Goal: Information Seeking & Learning: Learn about a topic

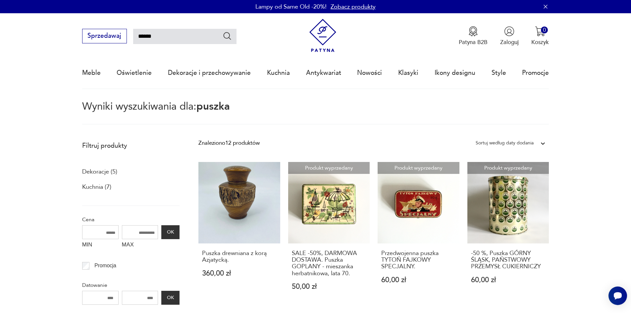
click at [319, 37] on img at bounding box center [322, 35] width 33 height 33
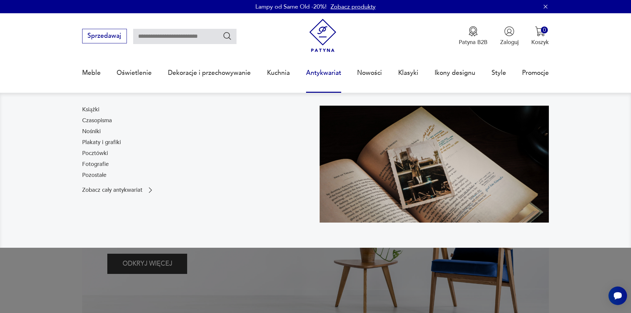
click at [326, 72] on link "Antykwariat" at bounding box center [323, 73] width 35 height 30
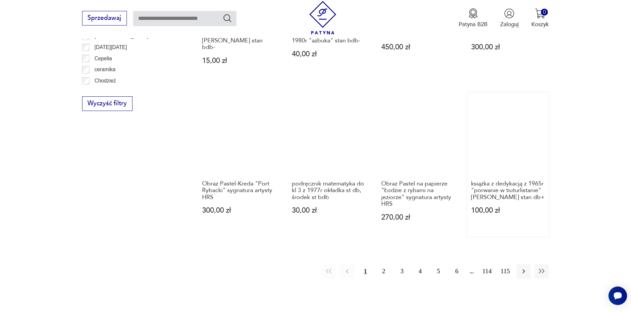
scroll to position [728, 0]
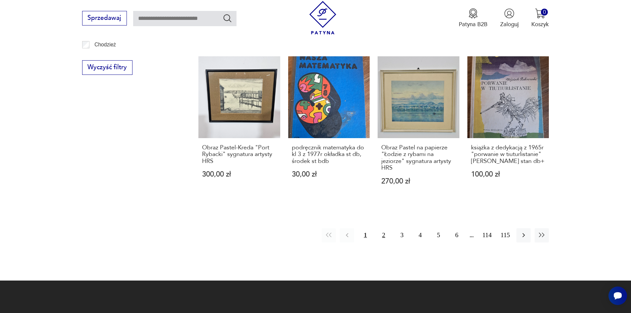
click at [381, 228] on button "2" at bounding box center [384, 235] width 14 height 14
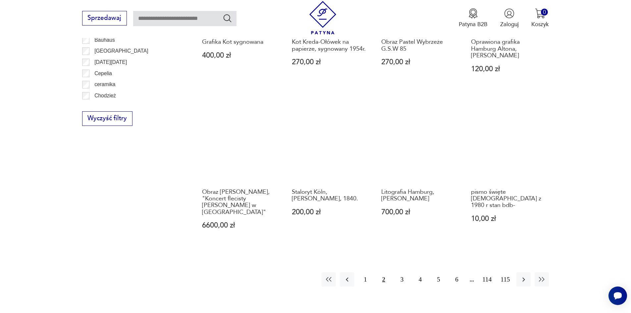
scroll to position [694, 0]
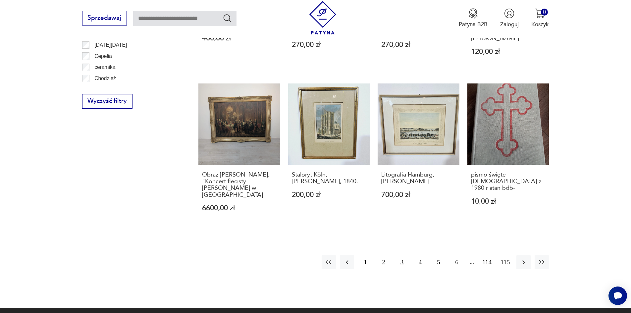
click at [402, 255] on button "3" at bounding box center [402, 262] width 14 height 14
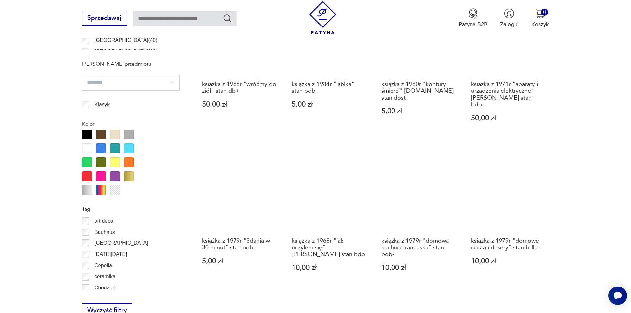
scroll to position [362, 0]
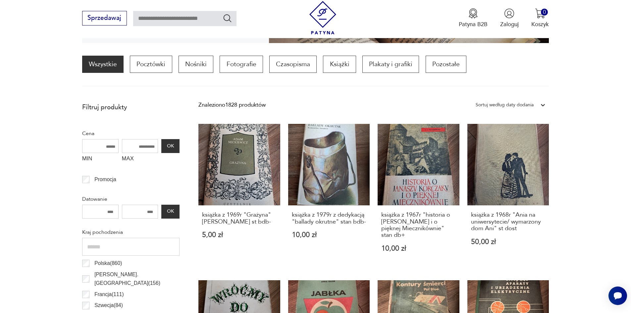
scroll to position [197, 0]
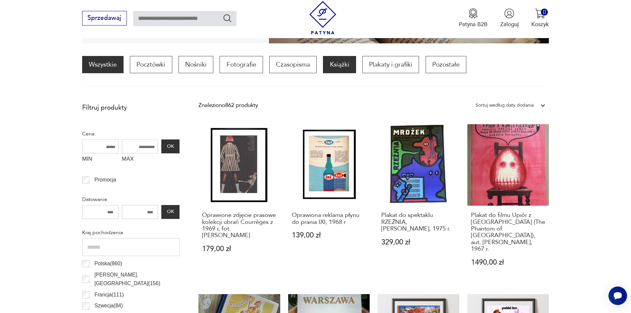
click at [335, 63] on p "Książki" at bounding box center [339, 64] width 33 height 17
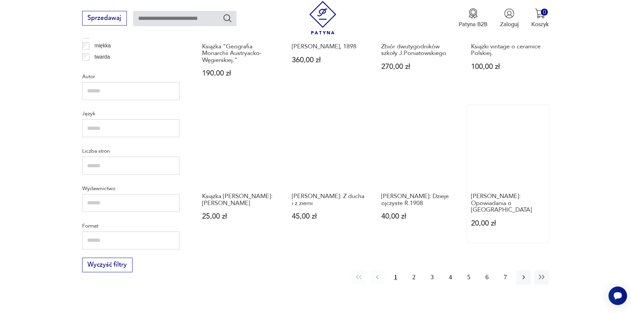
scroll to position [694, 0]
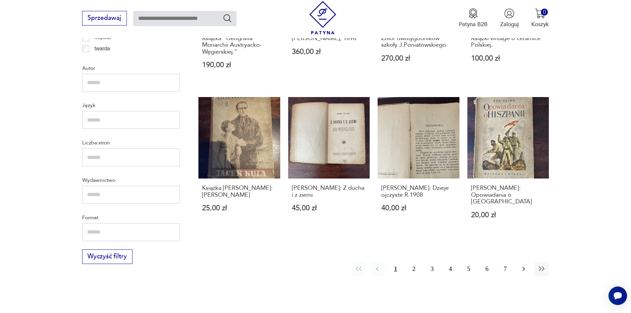
click at [525, 265] on icon "button" at bounding box center [524, 269] width 8 height 8
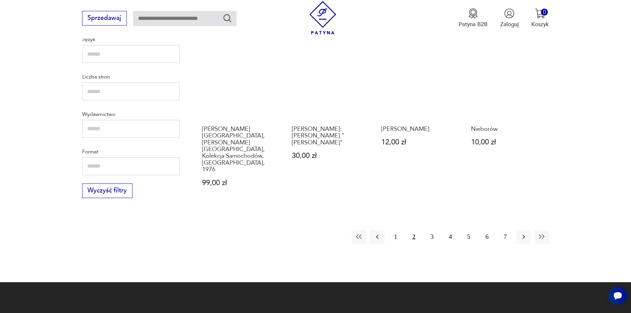
scroll to position [760, 0]
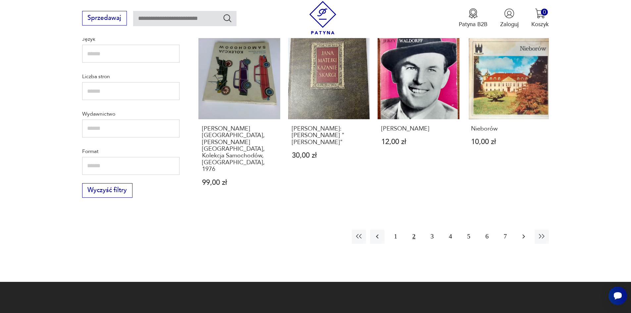
click at [522, 233] on icon "button" at bounding box center [524, 237] width 8 height 8
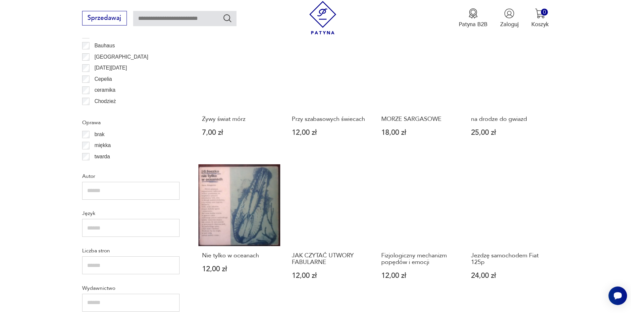
scroll to position [661, 0]
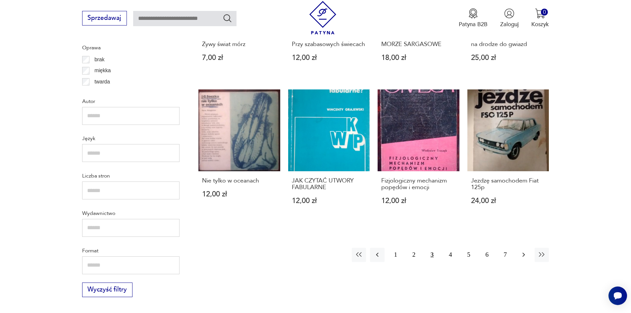
click at [521, 251] on icon "button" at bounding box center [524, 255] width 8 height 8
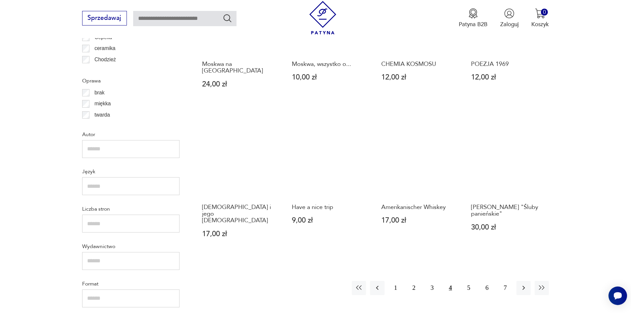
scroll to position [661, 0]
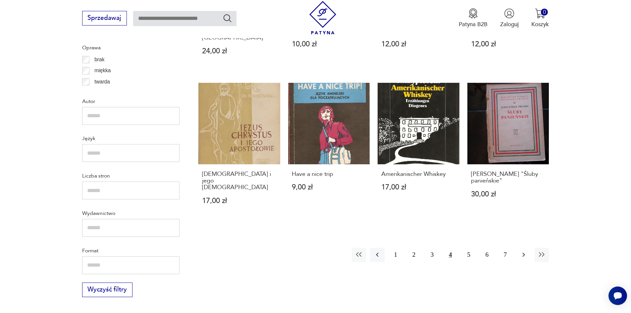
click at [519, 248] on button "button" at bounding box center [524, 255] width 14 height 14
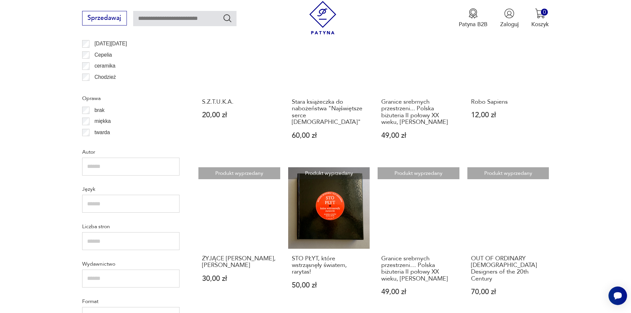
scroll to position [694, 0]
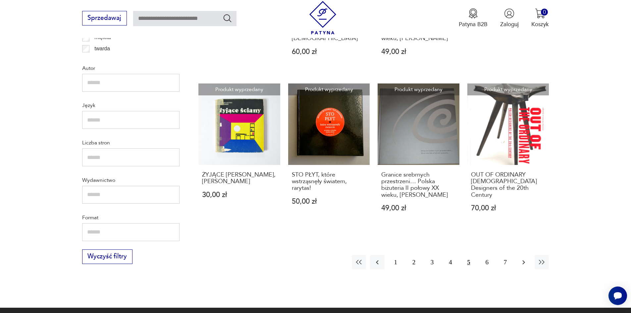
click at [526, 266] on icon "button" at bounding box center [524, 262] width 8 height 8
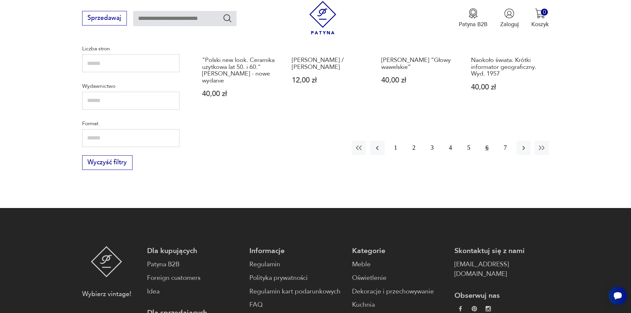
scroll to position [793, 0]
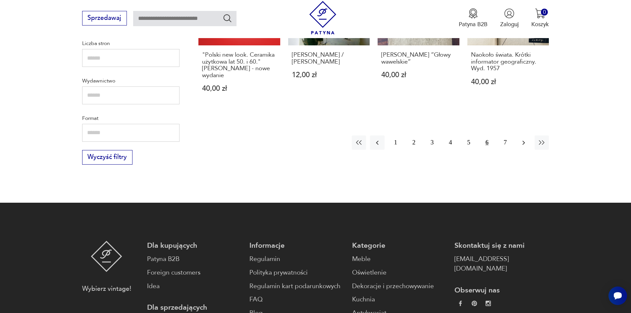
click at [521, 143] on icon "button" at bounding box center [524, 143] width 8 height 8
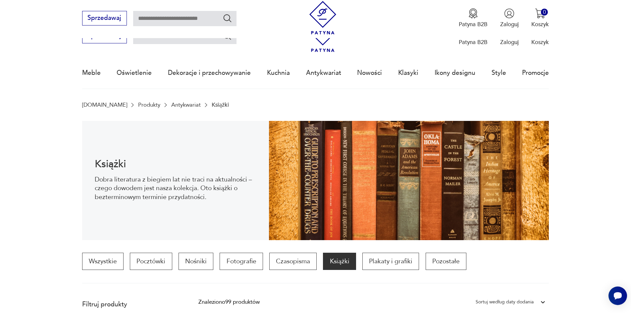
scroll to position [793, 0]
